Goal: Find specific page/section: Find specific page/section

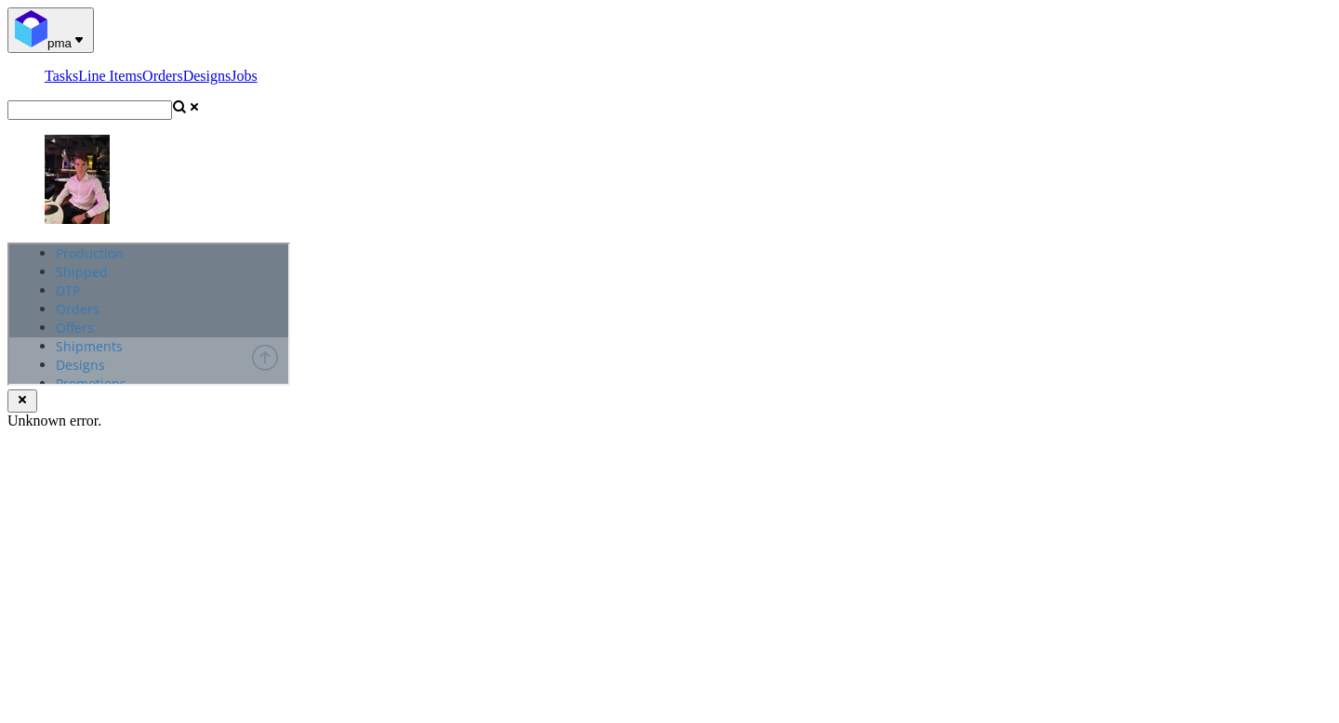
scroll to position [378, 0]
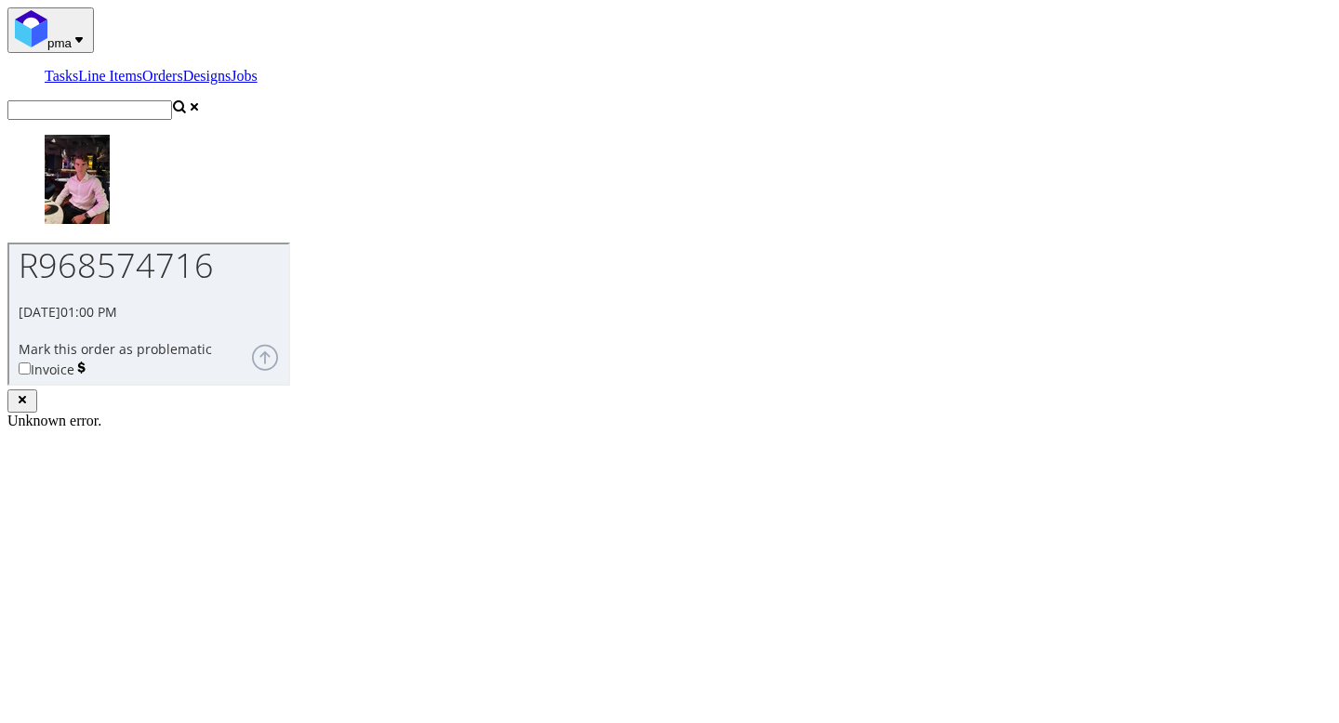
click at [172, 100] on input "text" at bounding box center [89, 110] width 165 height 20
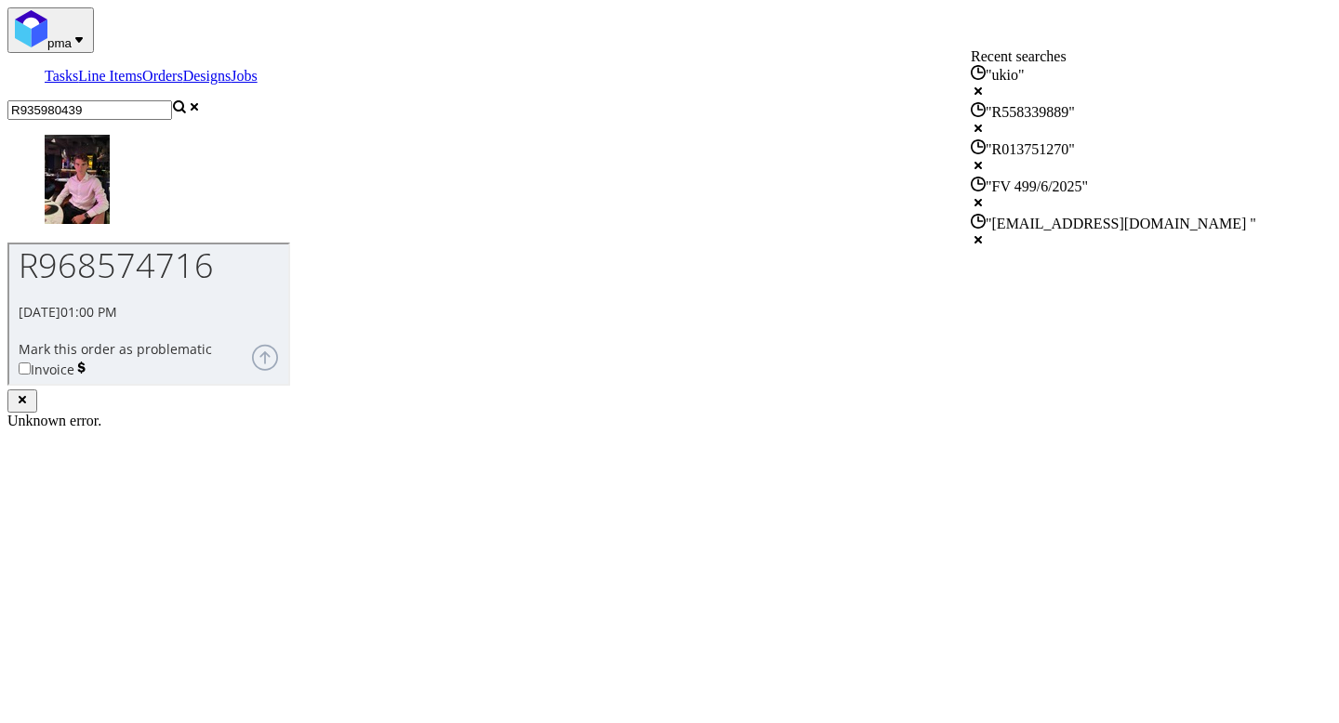
type input "R935980439"
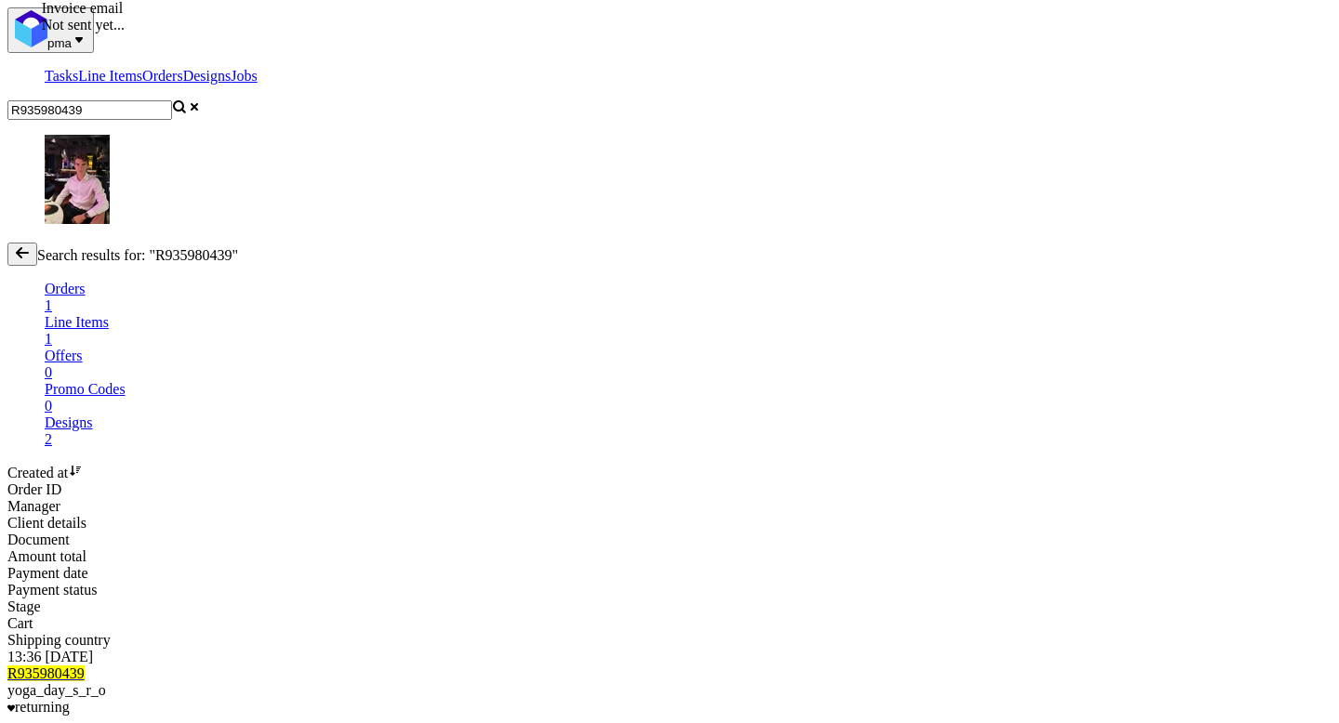
click at [85, 666] on mark "R935980439" at bounding box center [45, 674] width 77 height 16
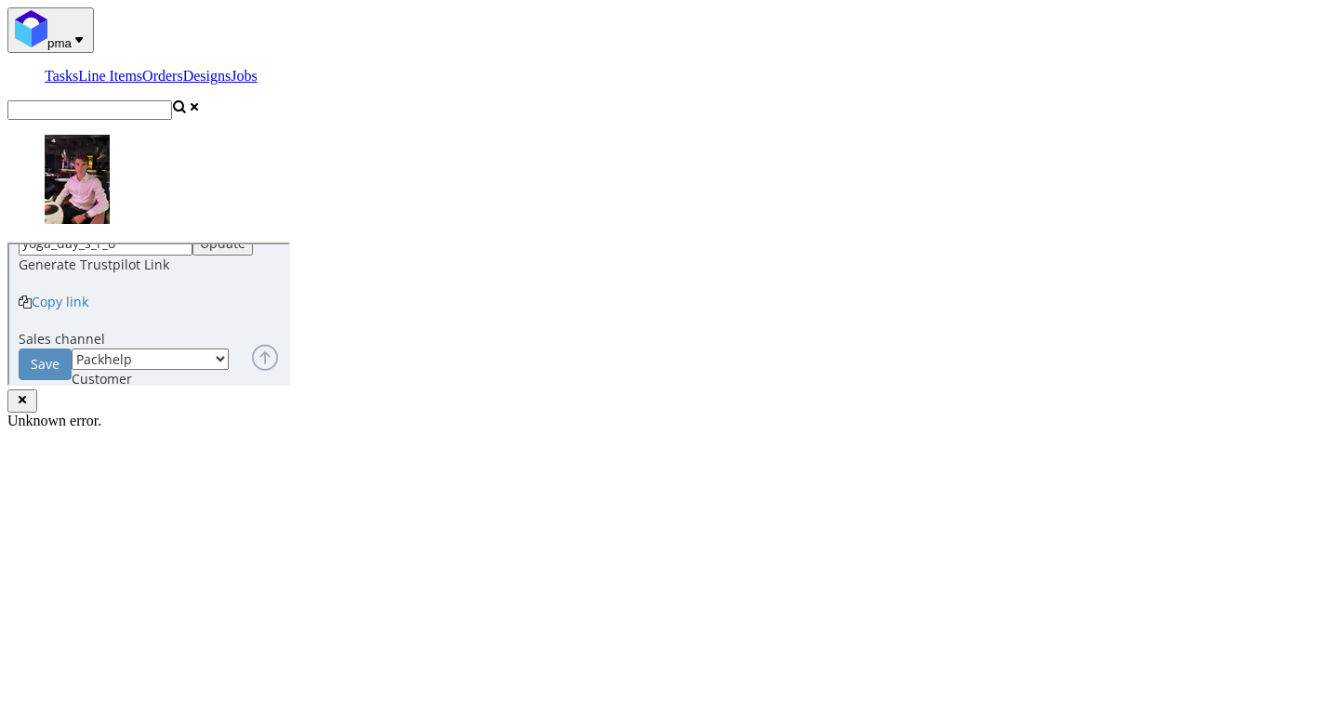
scroll to position [686, 0]
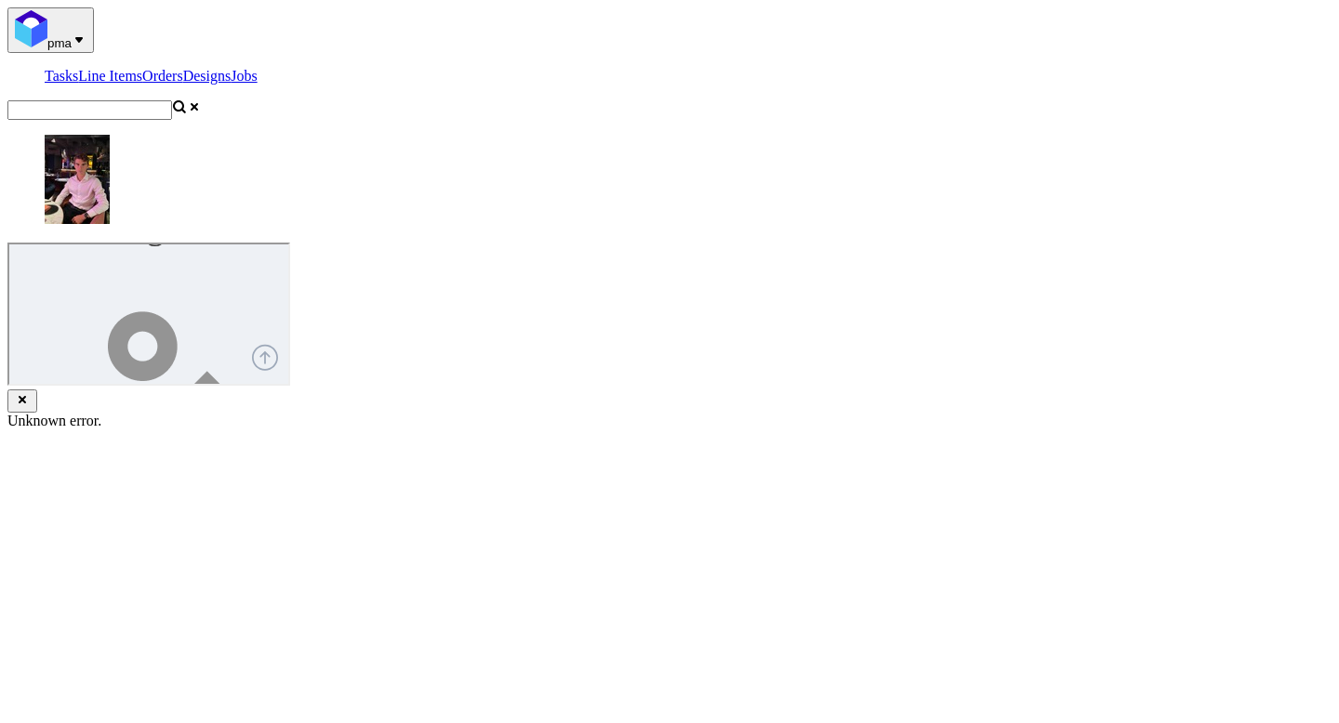
scroll to position [748, 0]
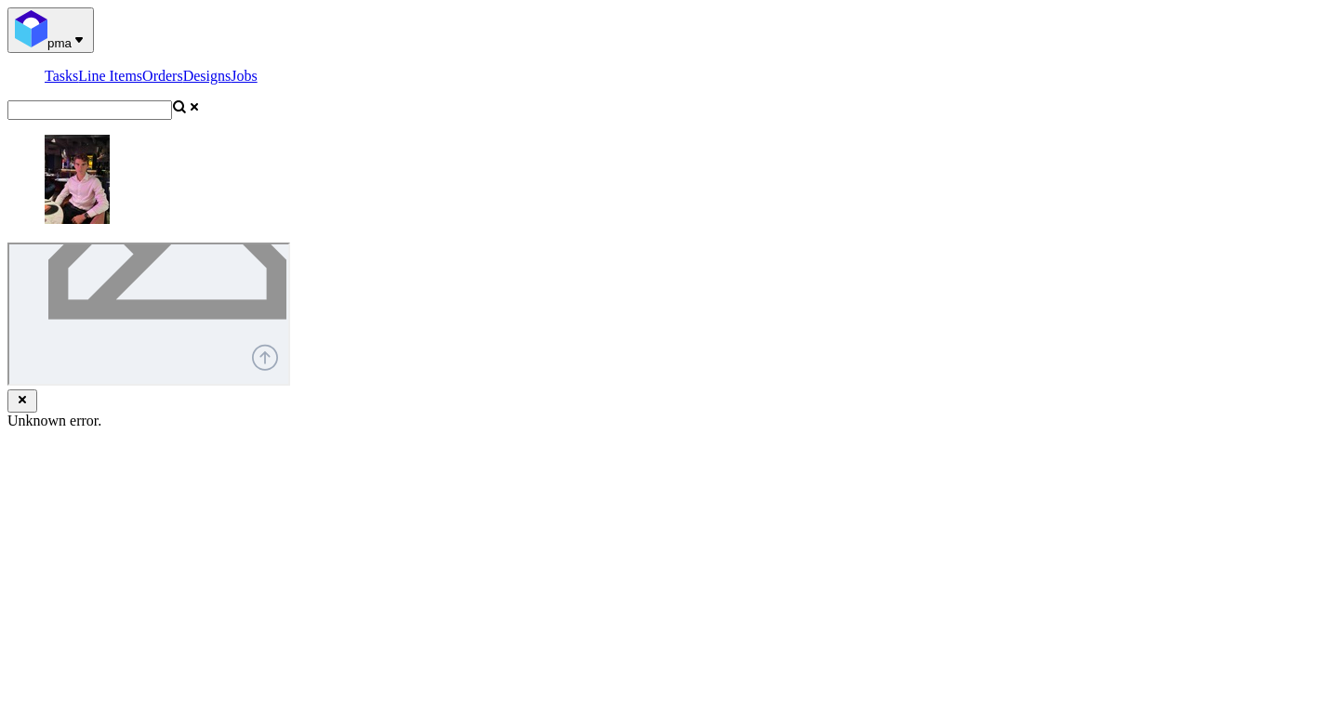
paste textarea "https://www.dropbox.com/scl/fi/k0fqkajpm1rezplzyy8bl/fefco-427-320-90-182-v2.pd…"
type textarea "https://www.dropbox.com/scl/fi/k0fqkajpm1rezplzyy8bl/fefco-427-320-90-182-v2.pd…"
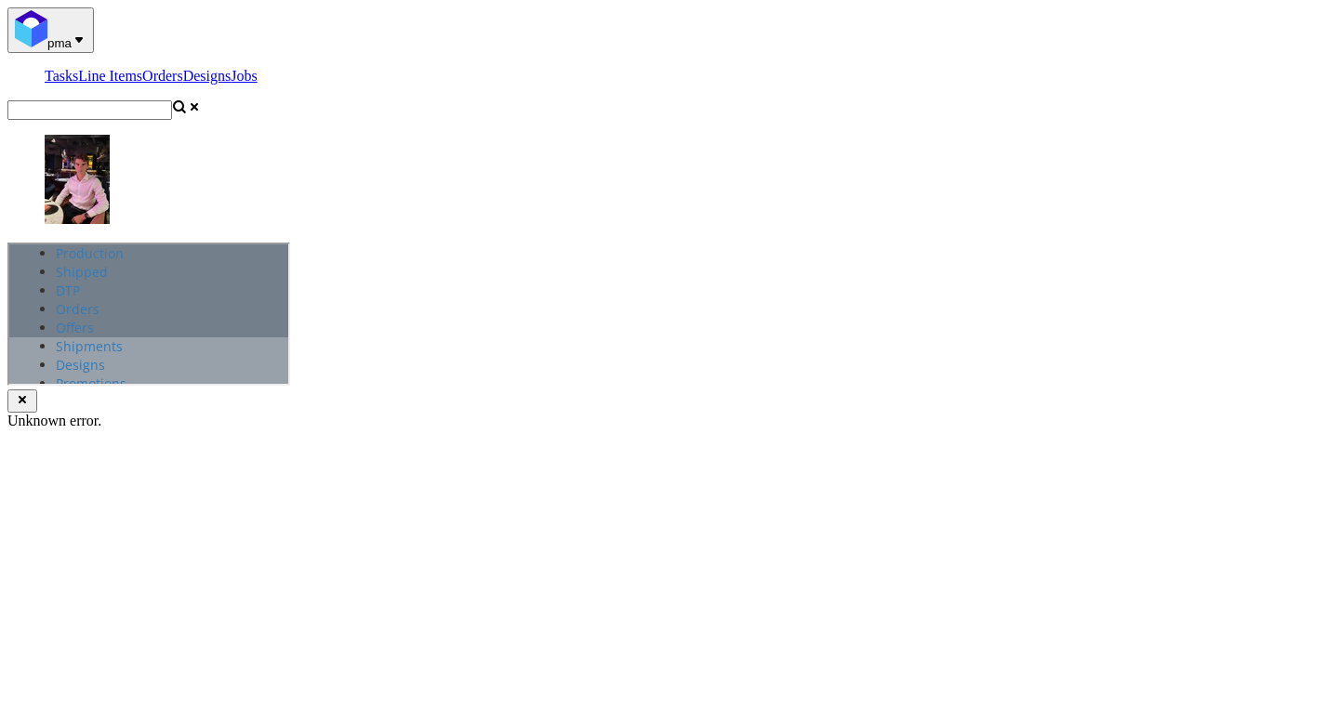
scroll to position [0, 0]
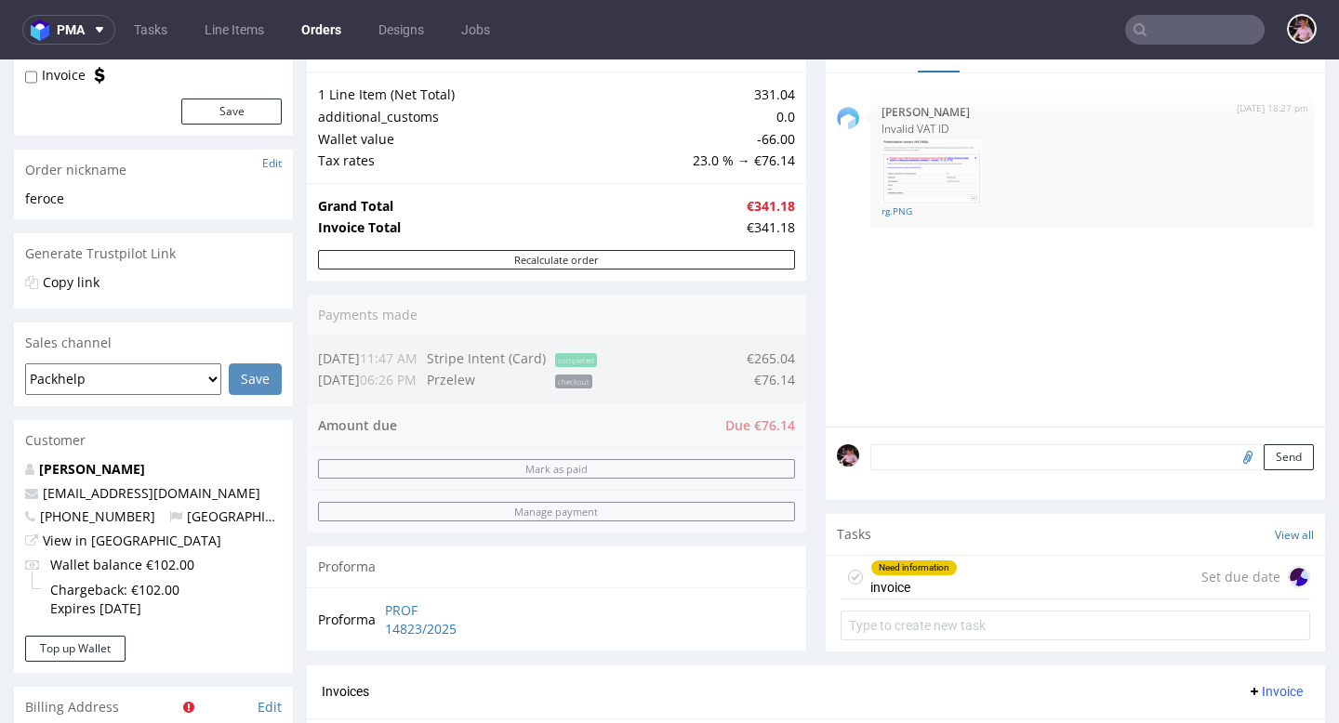
scroll to position [281, 0]
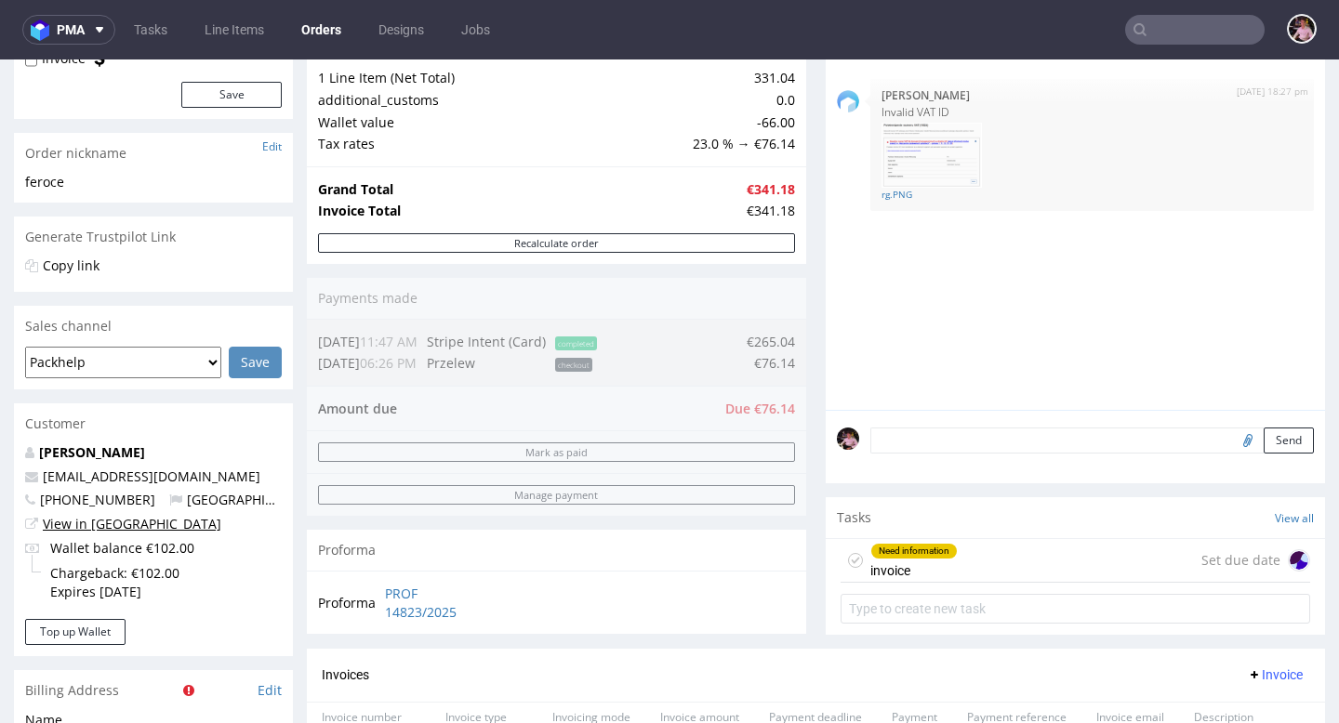
click at [93, 523] on link "View in [GEOGRAPHIC_DATA]" at bounding box center [132, 524] width 179 height 18
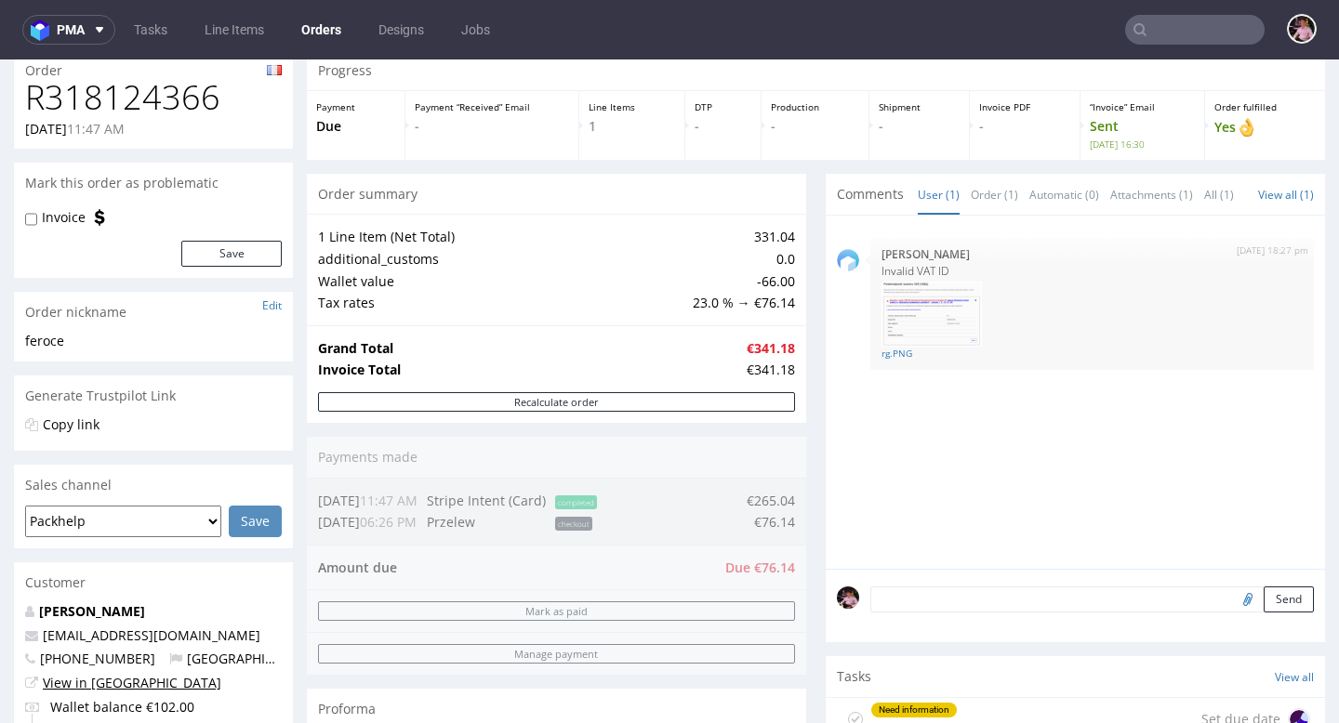
scroll to position [0, 0]
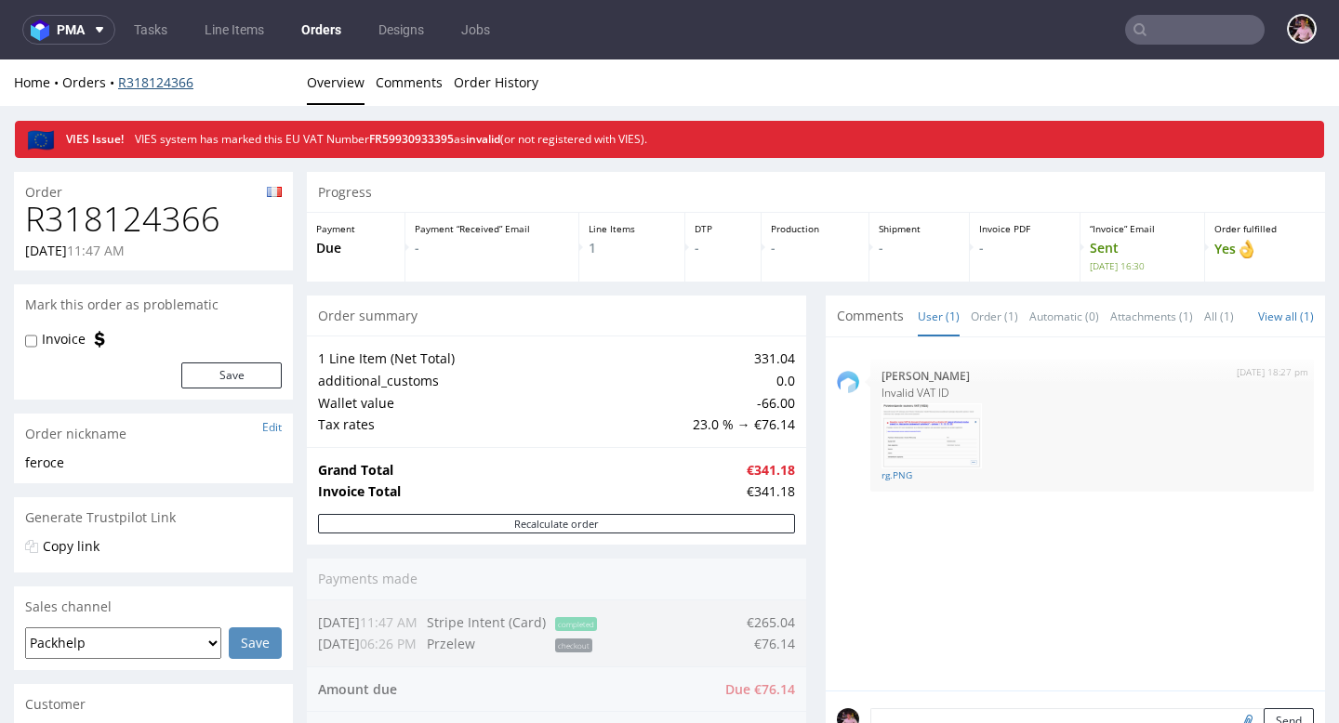
click at [143, 86] on link "R318124366" at bounding box center [155, 82] width 75 height 18
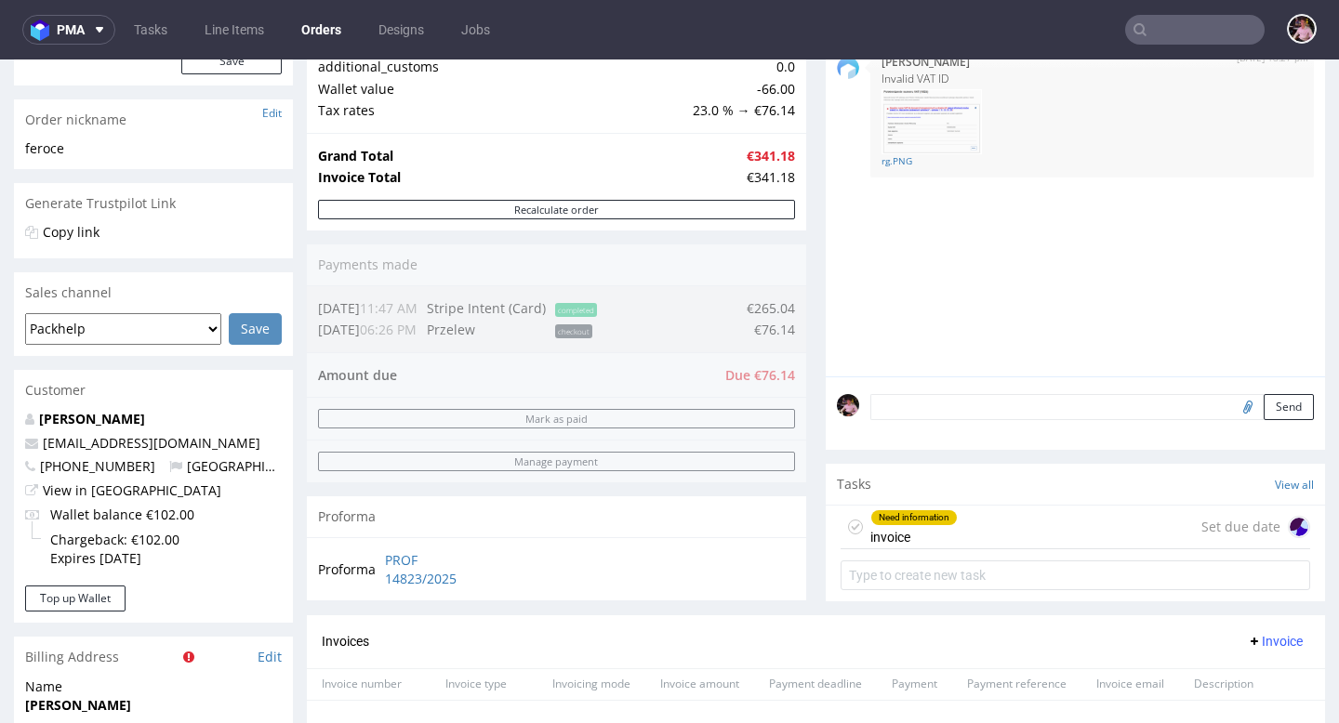
scroll to position [455, 0]
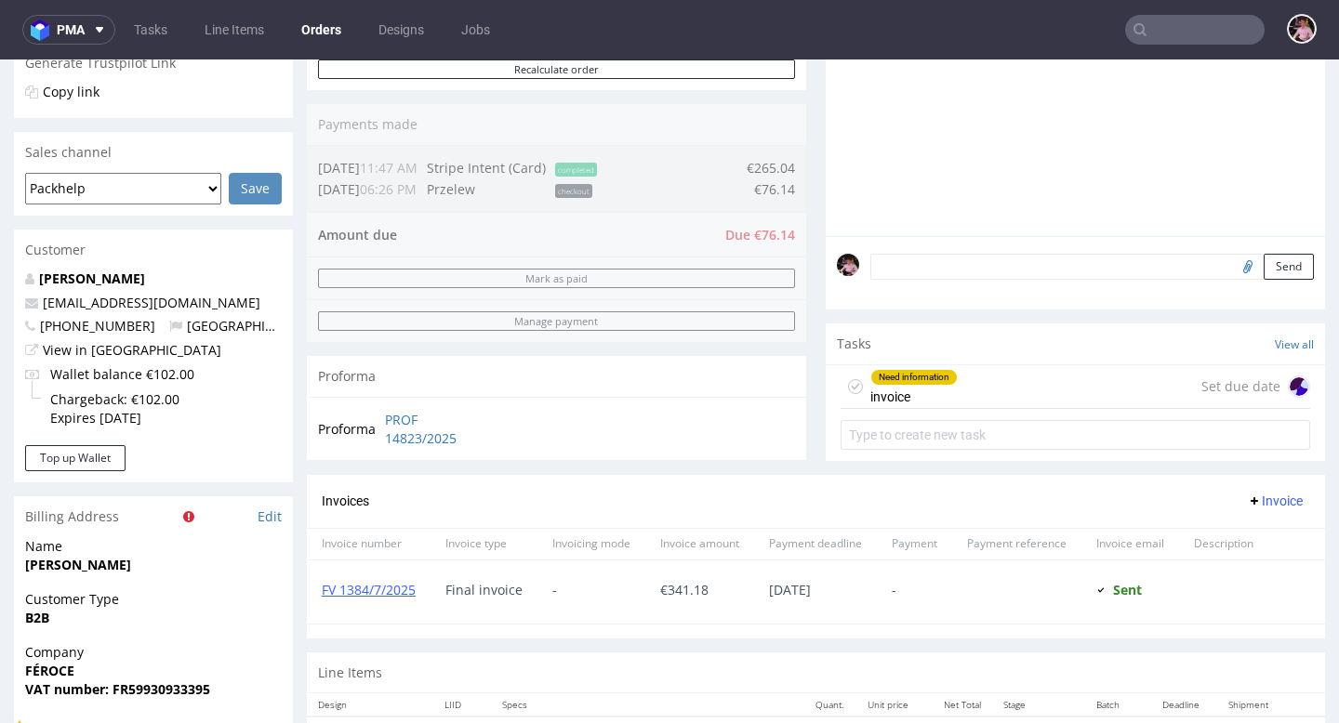
click at [994, 386] on div "Need information invoice Set due date" at bounding box center [1074, 387] width 469 height 44
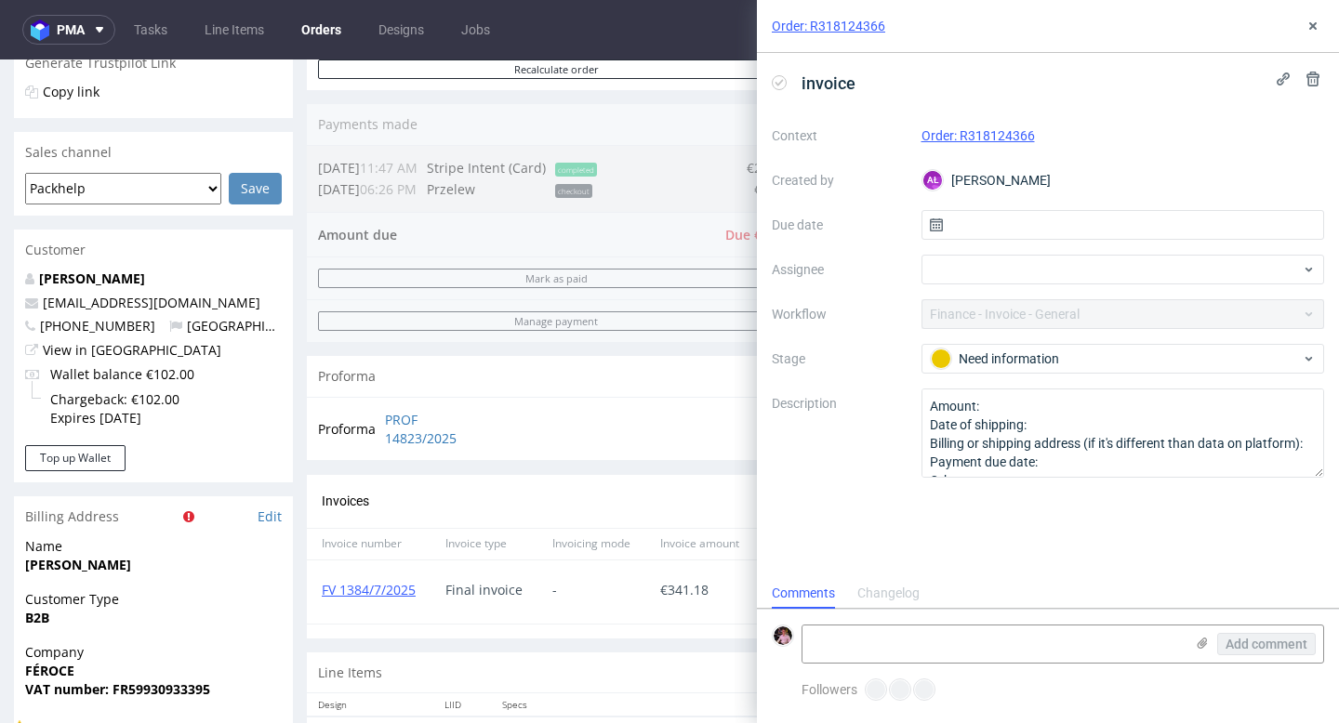
scroll to position [15, 0]
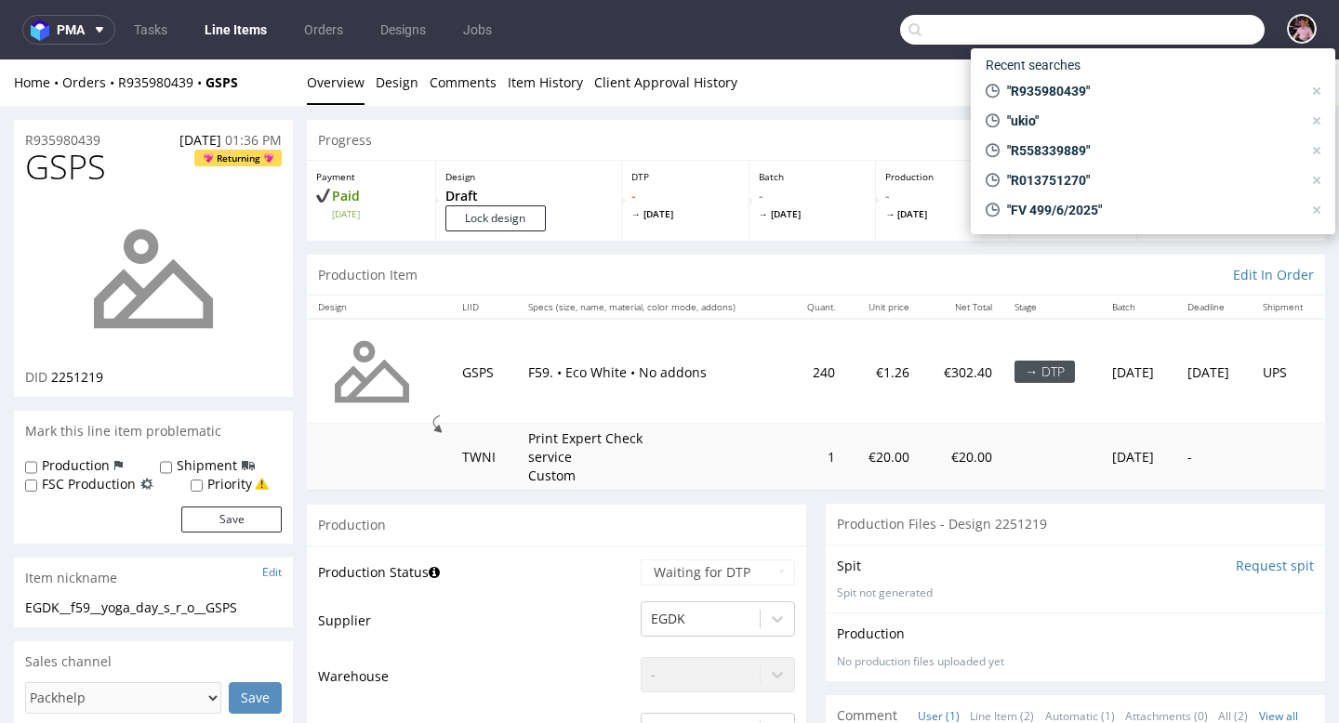
click at [1180, 21] on input "text" at bounding box center [1082, 30] width 364 height 30
type input "R614941648"
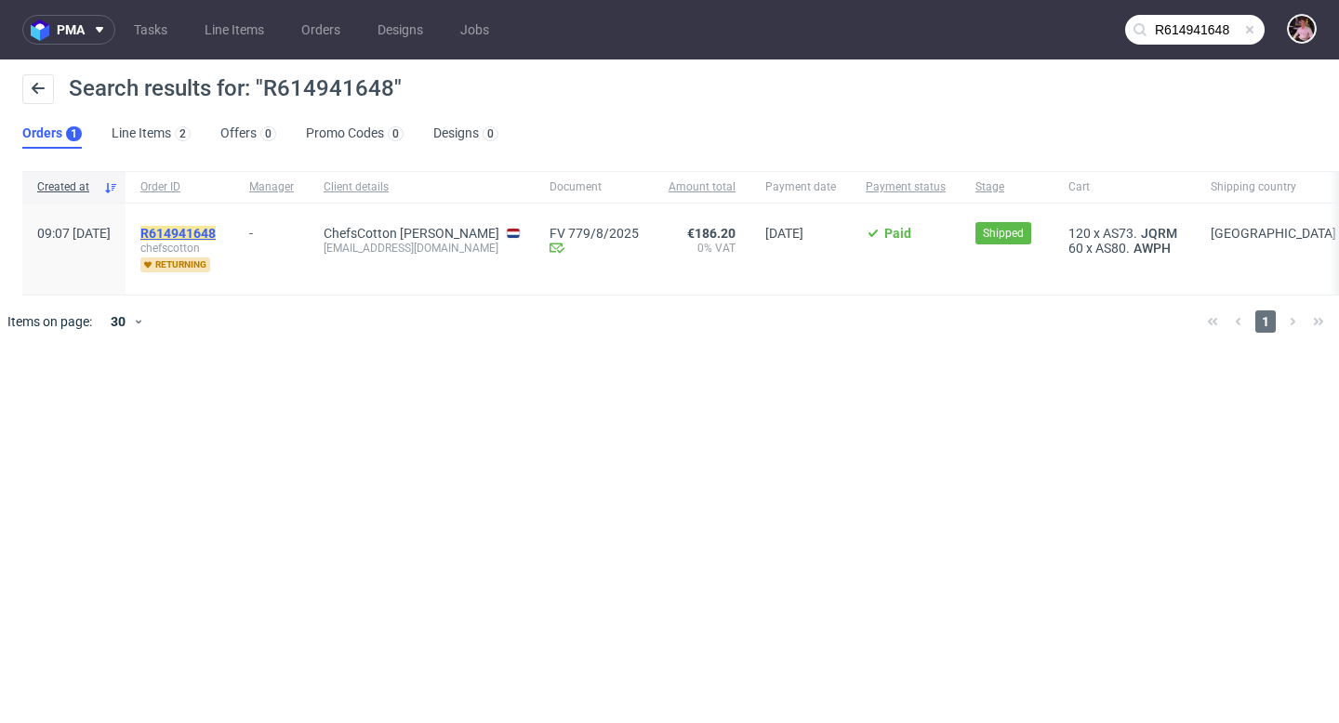
click at [216, 229] on mark "R614941648" at bounding box center [177, 233] width 75 height 15
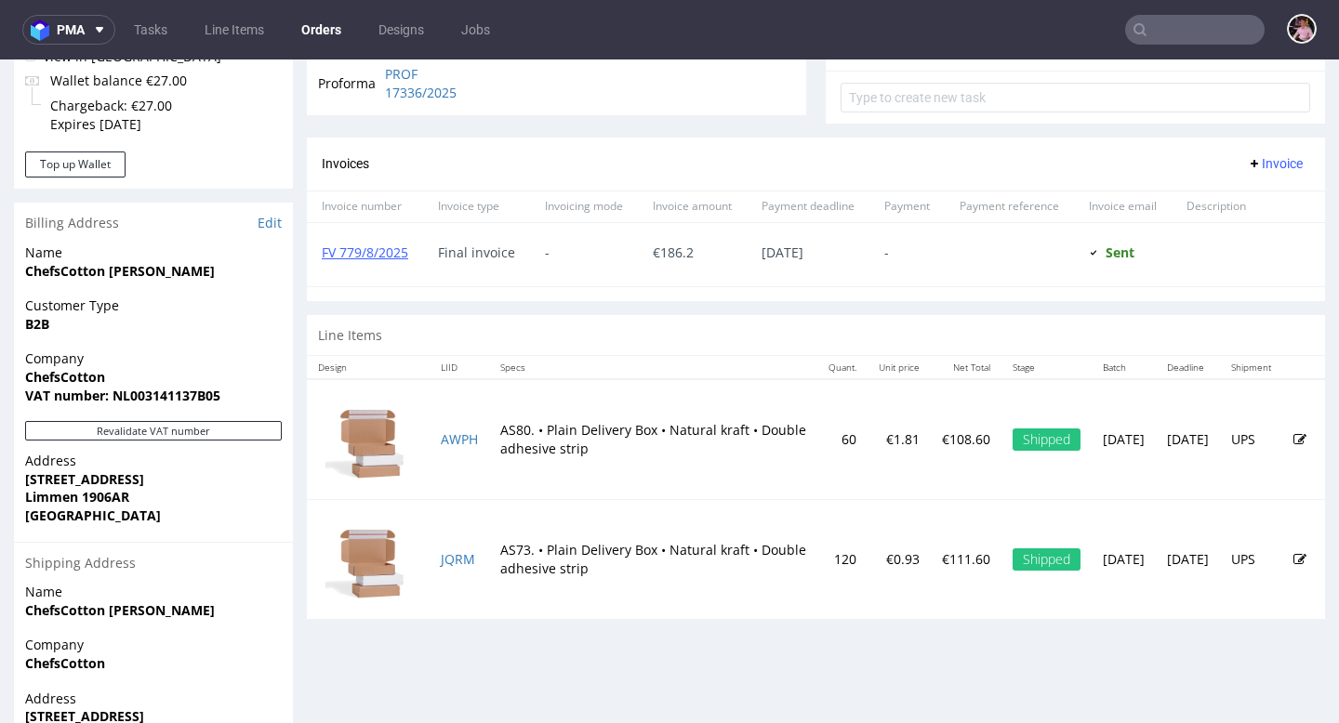
scroll to position [707, 0]
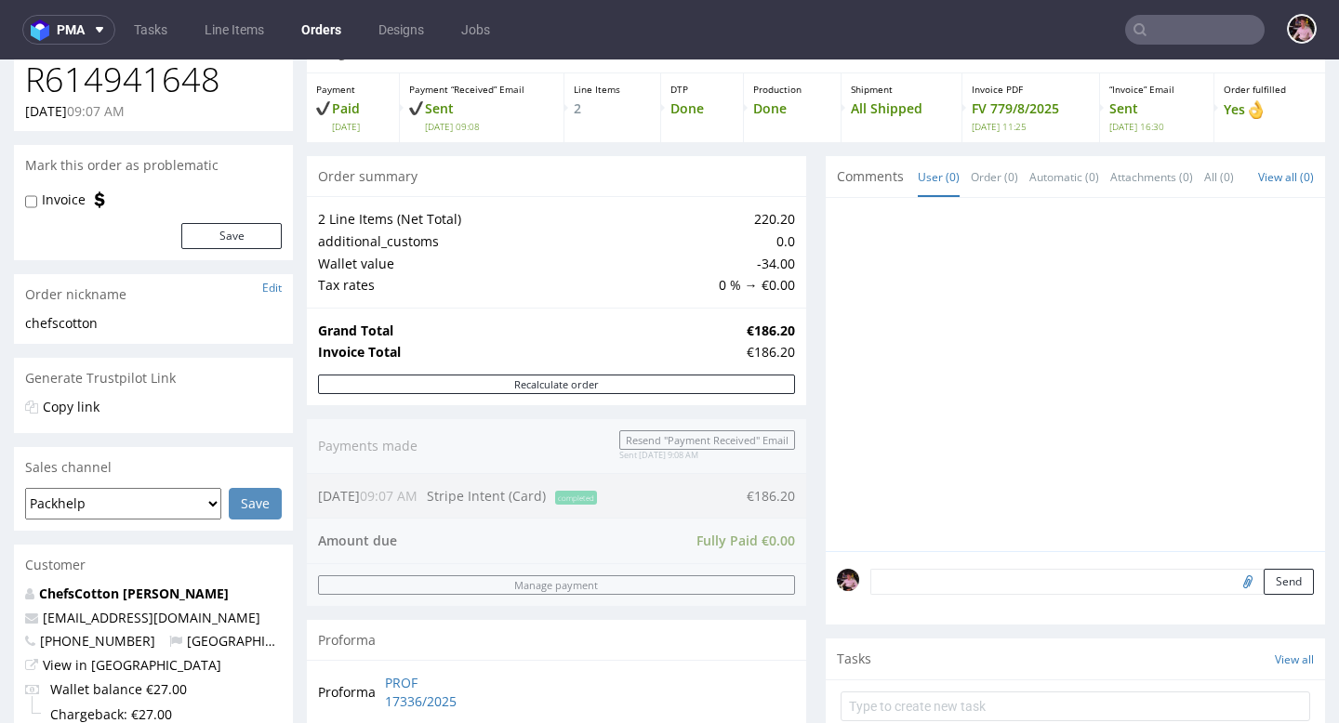
scroll to position [154, 0]
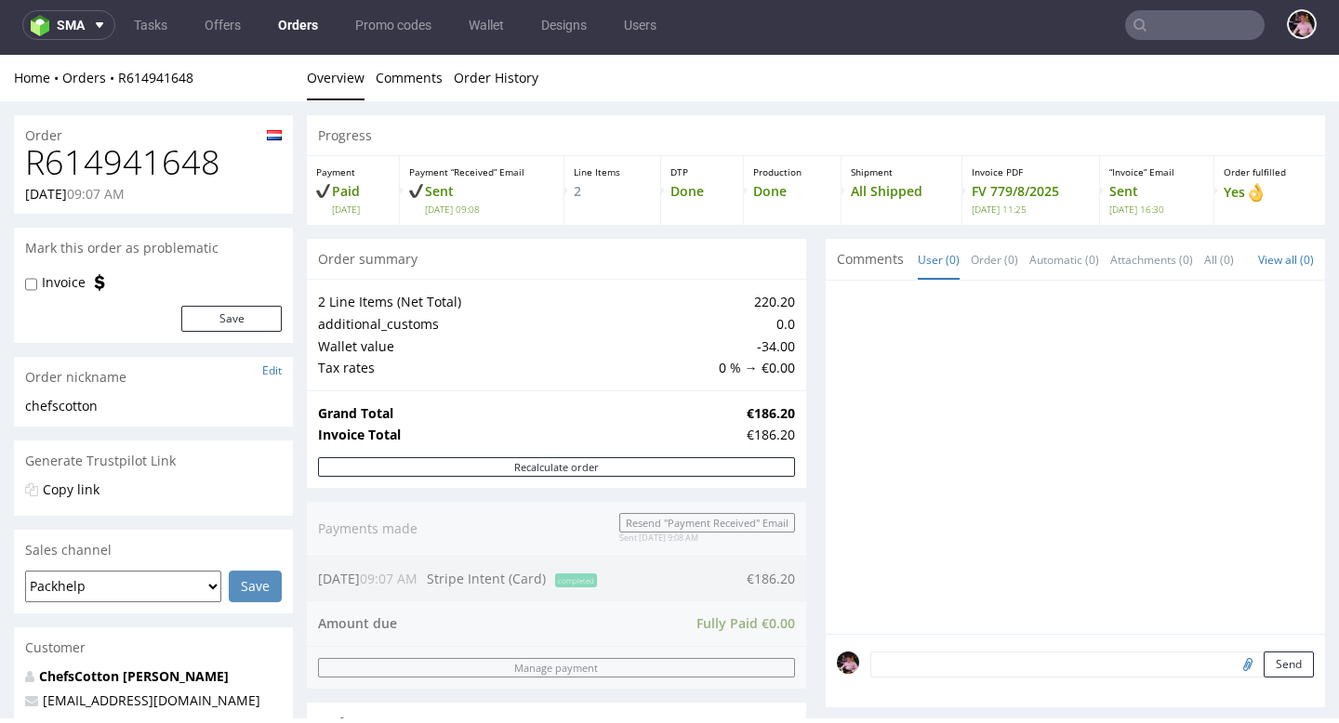
click at [127, 162] on h1 "R614941648" at bounding box center [153, 162] width 257 height 37
copy h1 "R614941648"
click at [172, 152] on h1 "R614941648" at bounding box center [153, 162] width 257 height 37
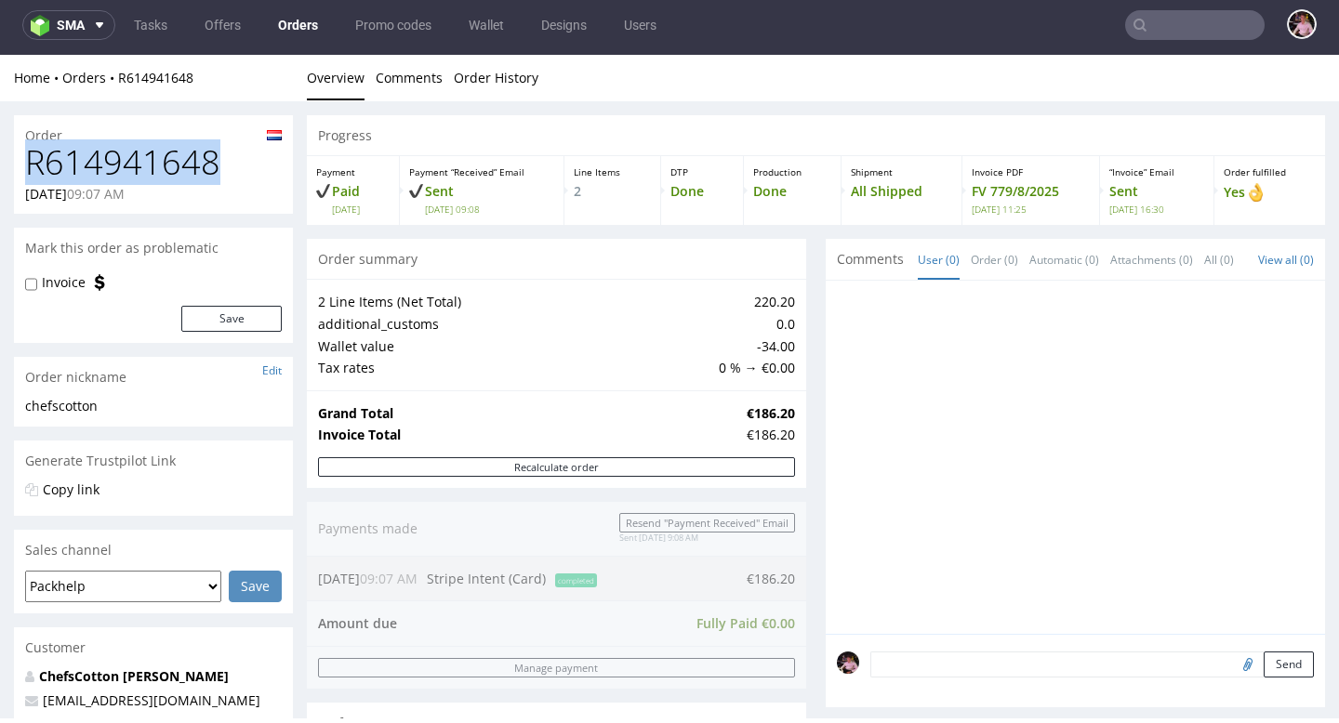
copy h1 "R614941648"
